Goal: Information Seeking & Learning: Learn about a topic

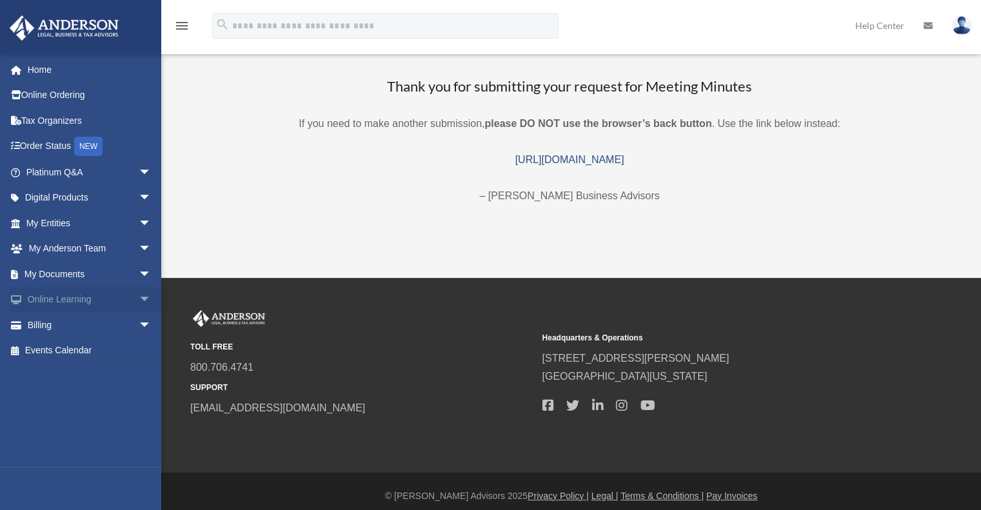
click at [139, 292] on span "arrow_drop_down" at bounding box center [152, 300] width 26 height 26
click at [100, 348] on link "Video Training" at bounding box center [94, 351] width 153 height 26
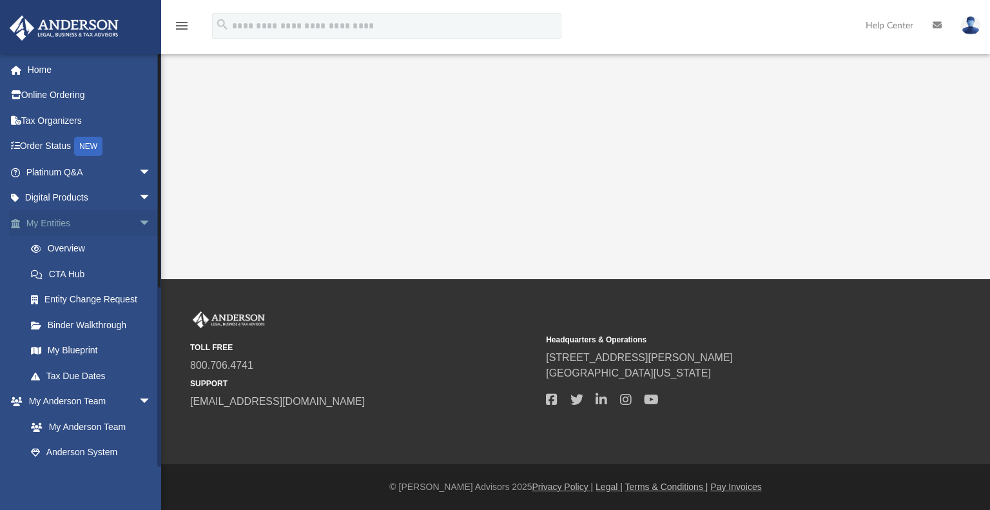
click at [139, 219] on span "arrow_drop_down" at bounding box center [152, 223] width 26 height 26
click at [139, 255] on span "arrow_drop_down" at bounding box center [152, 249] width 26 height 26
click at [139, 271] on span "arrow_drop_down" at bounding box center [152, 274] width 26 height 26
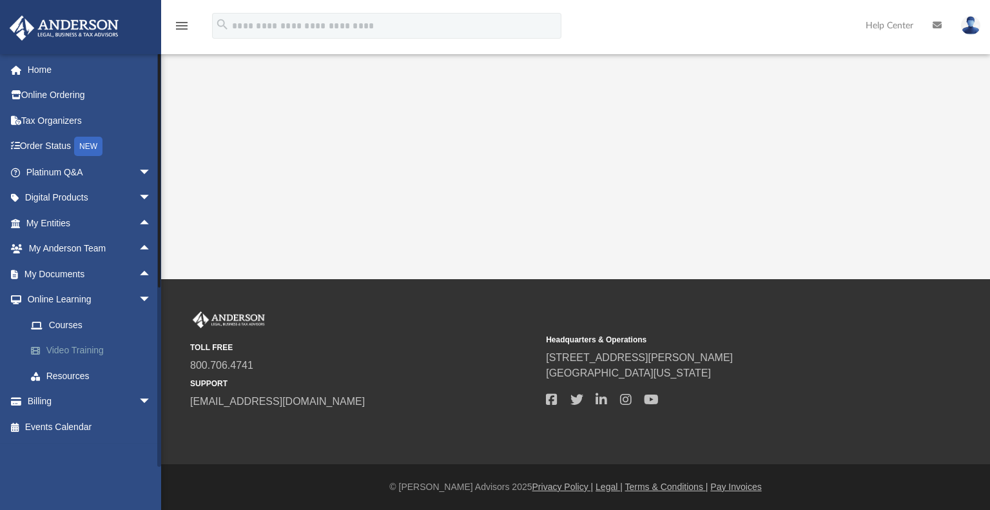
click at [92, 349] on link "Video Training" at bounding box center [94, 351] width 153 height 26
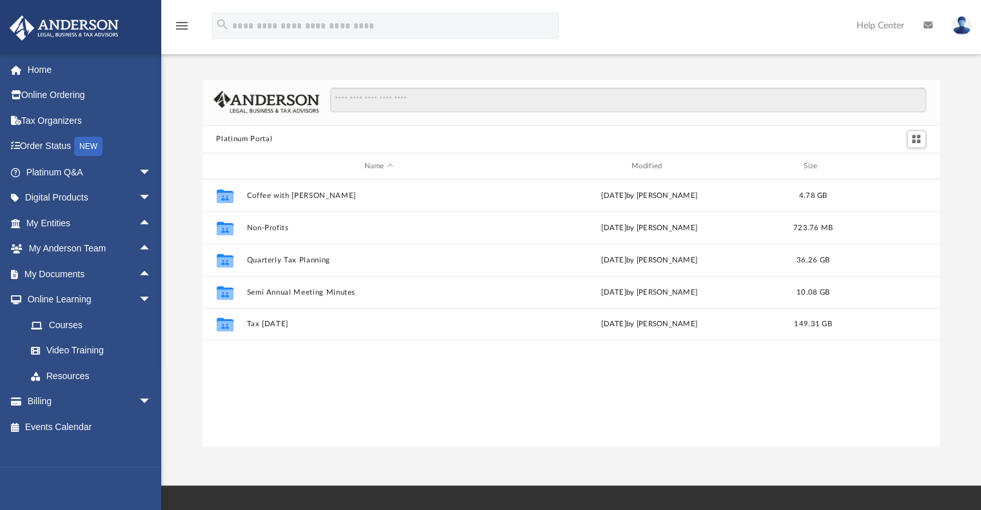
scroll to position [283, 727]
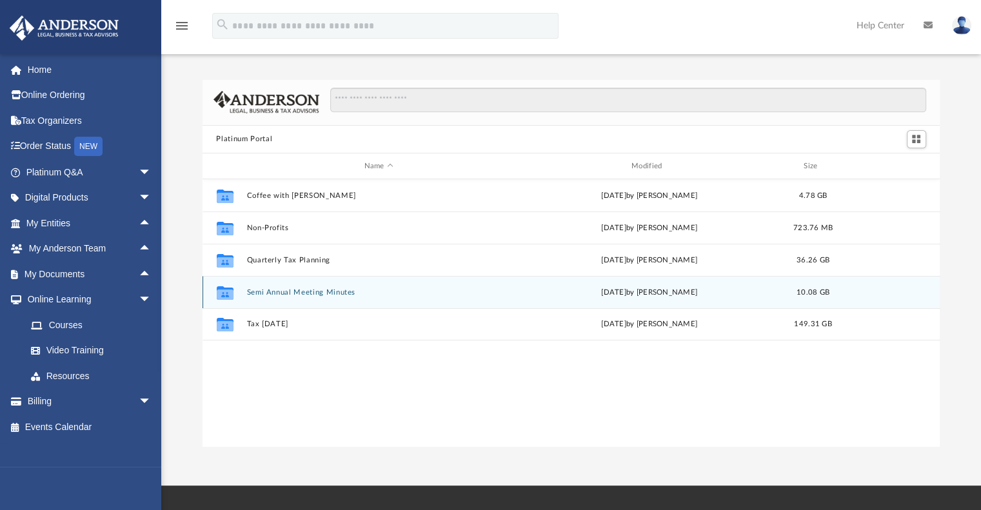
click at [226, 291] on icon "grid" at bounding box center [224, 295] width 17 height 10
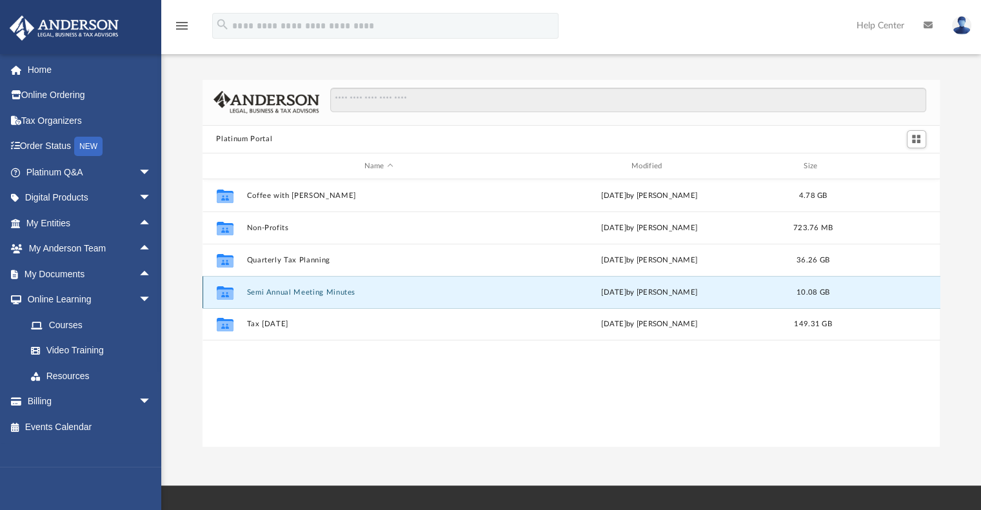
click at [271, 292] on button "Semi Annual Meeting Minutes" at bounding box center [378, 292] width 264 height 8
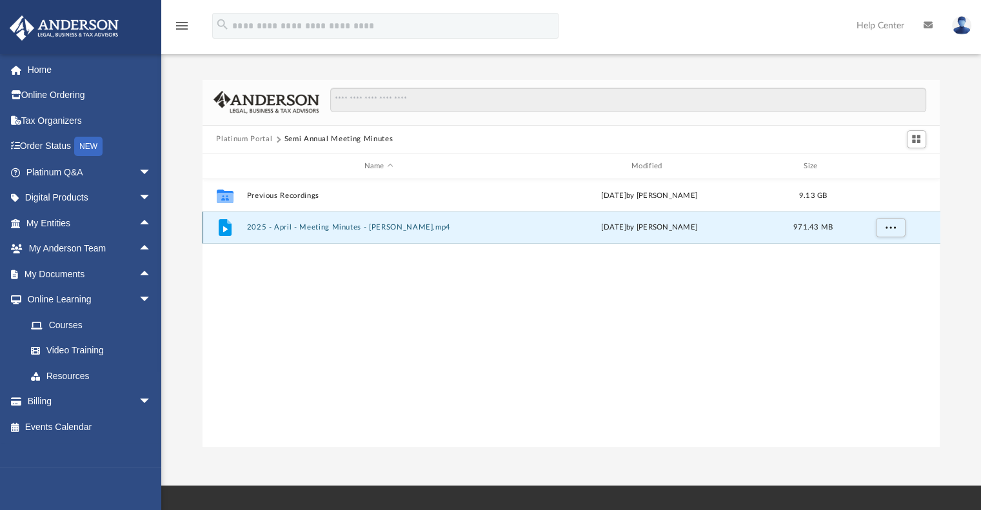
drag, startPoint x: 284, startPoint y: 224, endPoint x: 269, endPoint y: 227, distance: 15.7
click at [269, 227] on button "2025 - April - Meeting Minutes - [PERSON_NAME].mp4" at bounding box center [378, 228] width 264 height 8
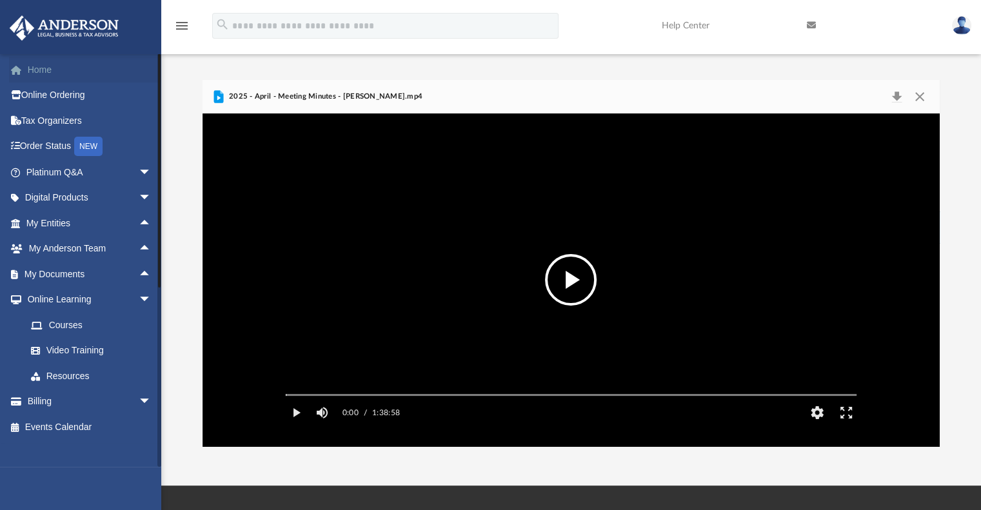
click at [39, 68] on link "Home" at bounding box center [90, 70] width 162 height 26
